Goal: Check status: Check status

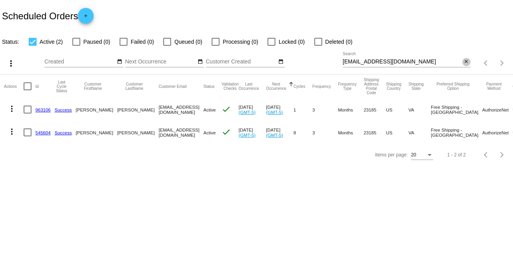
click at [467, 64] on mat-icon "close" at bounding box center [466, 62] width 6 height 6
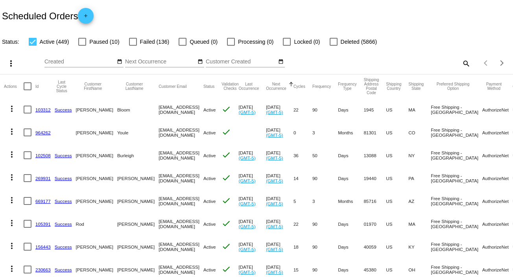
click at [461, 61] on mat-icon "search" at bounding box center [465, 63] width 9 height 12
click at [460, 61] on input "Search" at bounding box center [407, 62] width 128 height 6
paste input "[EMAIL_ADDRESS][DOMAIN_NAME]"
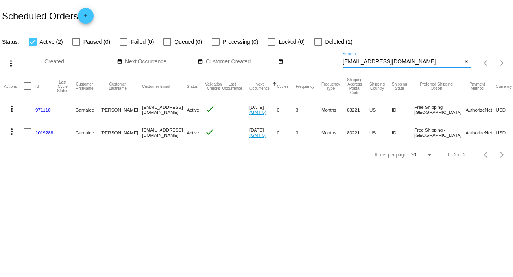
type input "[EMAIL_ADDRESS][DOMAIN_NAME]"
click at [9, 110] on mat-icon "more_vert" at bounding box center [11, 108] width 9 height 9
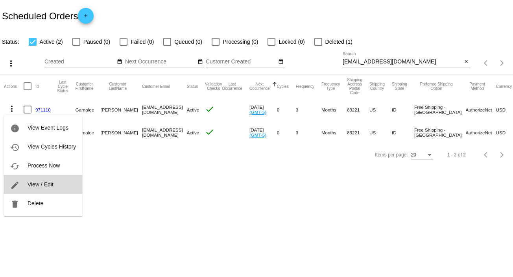
click at [52, 183] on span "View / Edit" at bounding box center [41, 184] width 26 height 6
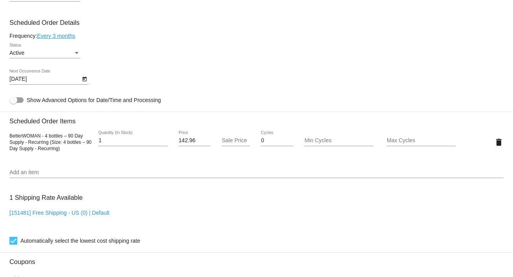
scroll to position [375, 0]
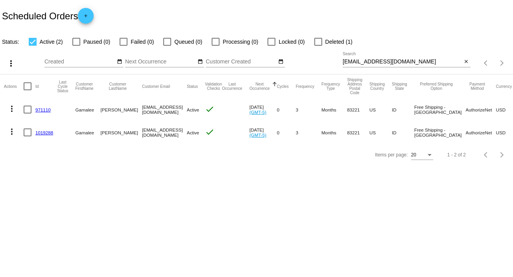
click at [11, 129] on mat-icon "more_vert" at bounding box center [11, 131] width 9 height 9
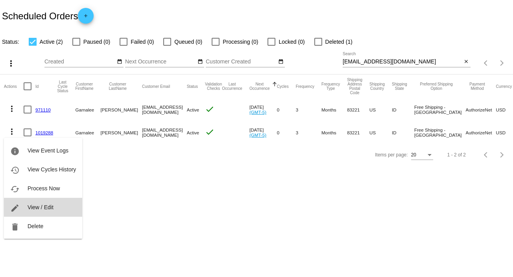
click at [48, 204] on span "View / Edit" at bounding box center [41, 207] width 26 height 6
